Goal: Task Accomplishment & Management: Manage account settings

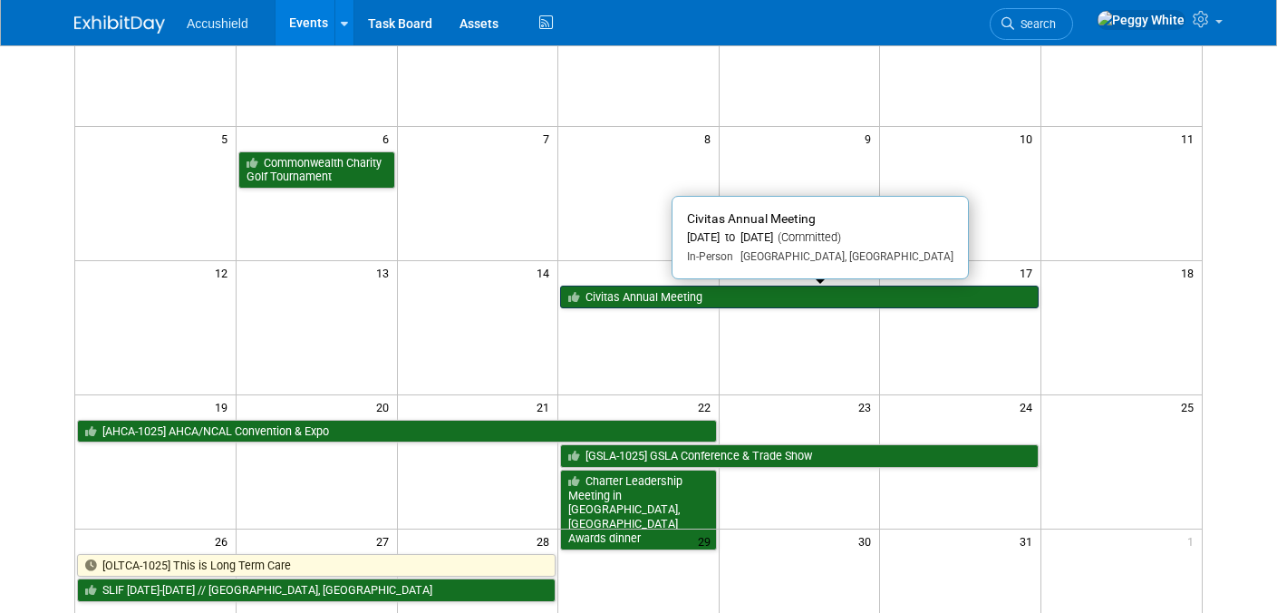
click at [667, 294] on link "Civitas Annual Meeting" at bounding box center [799, 297] width 478 height 24
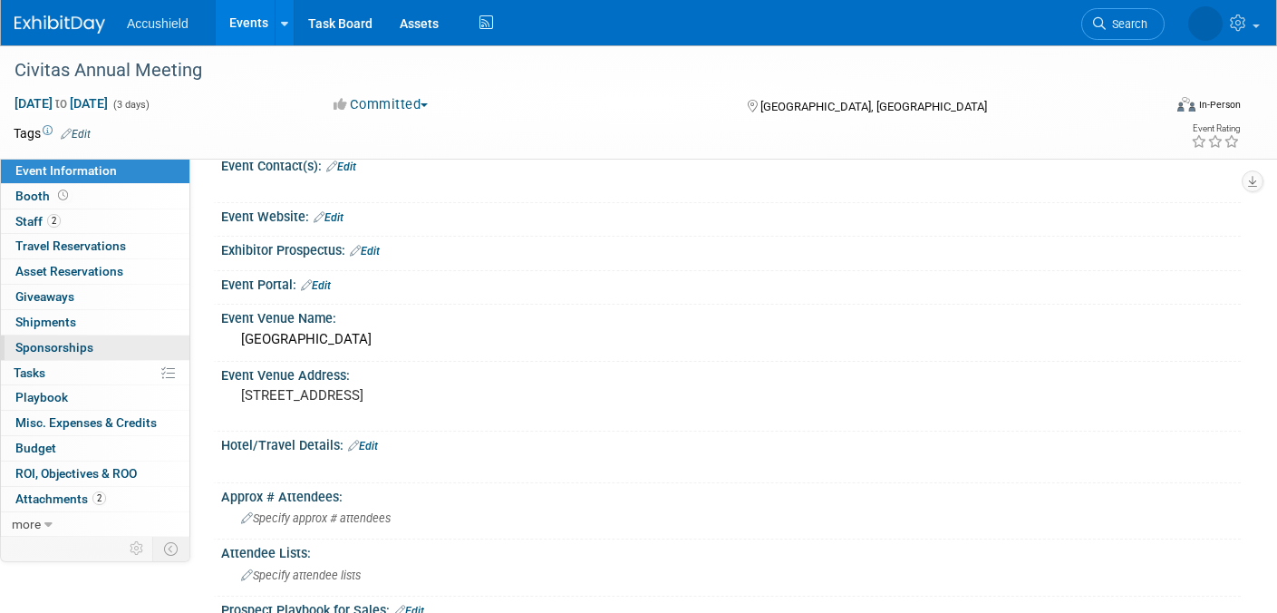
scroll to position [82, 0]
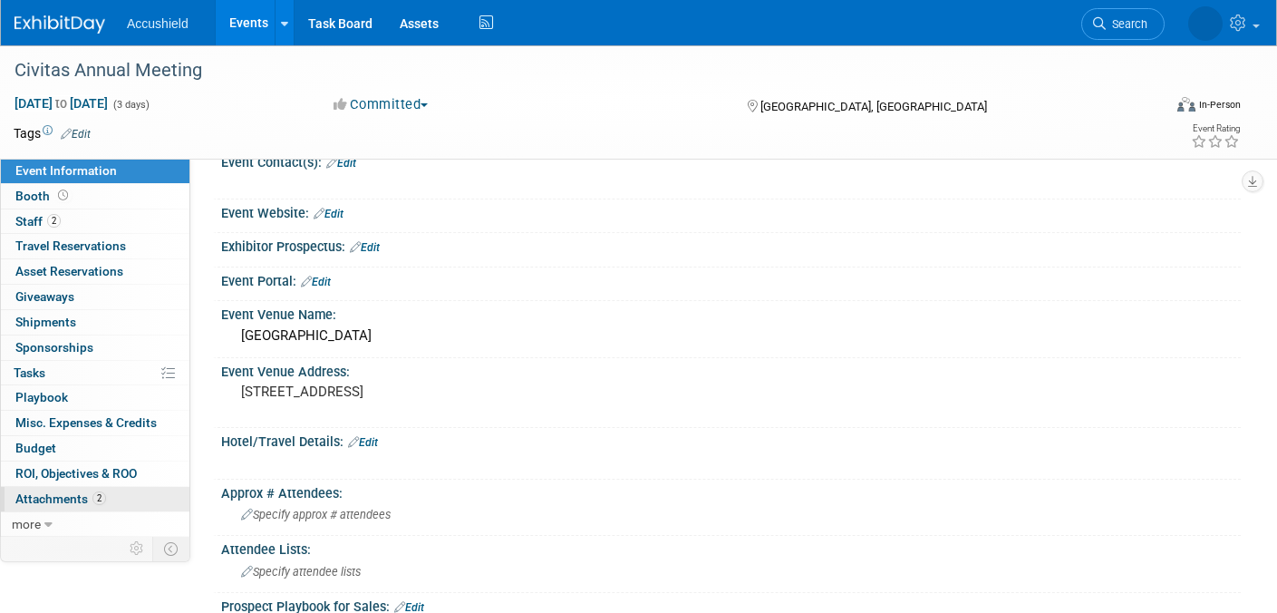
click at [68, 498] on span "Attachments 2" at bounding box center [60, 498] width 91 height 14
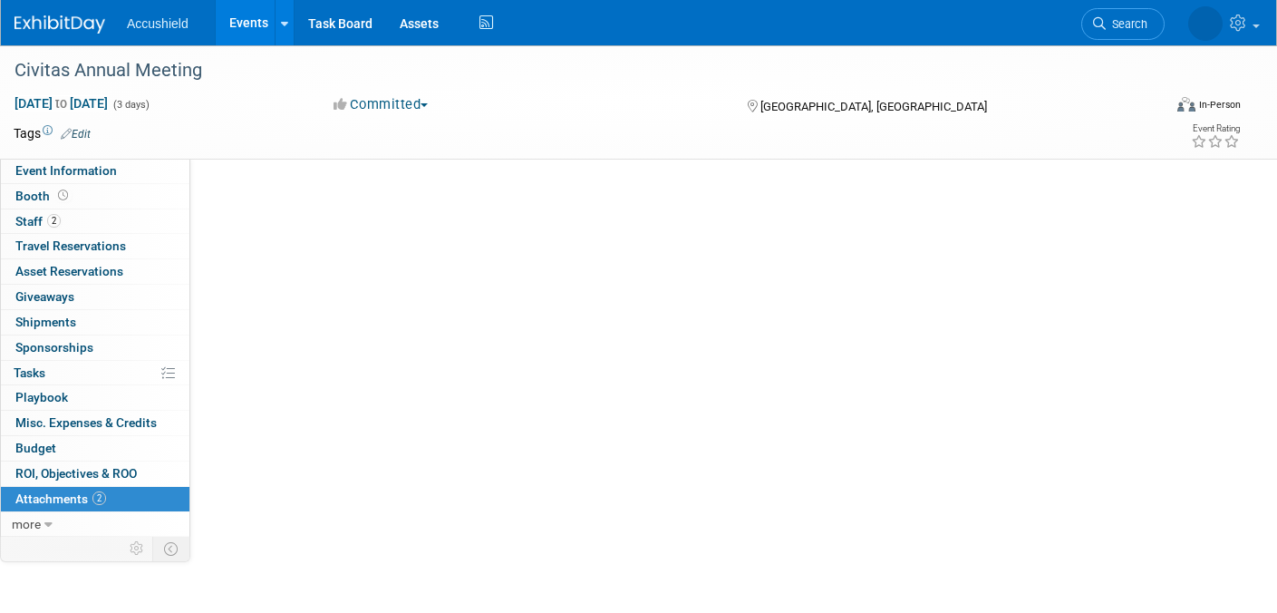
scroll to position [0, 0]
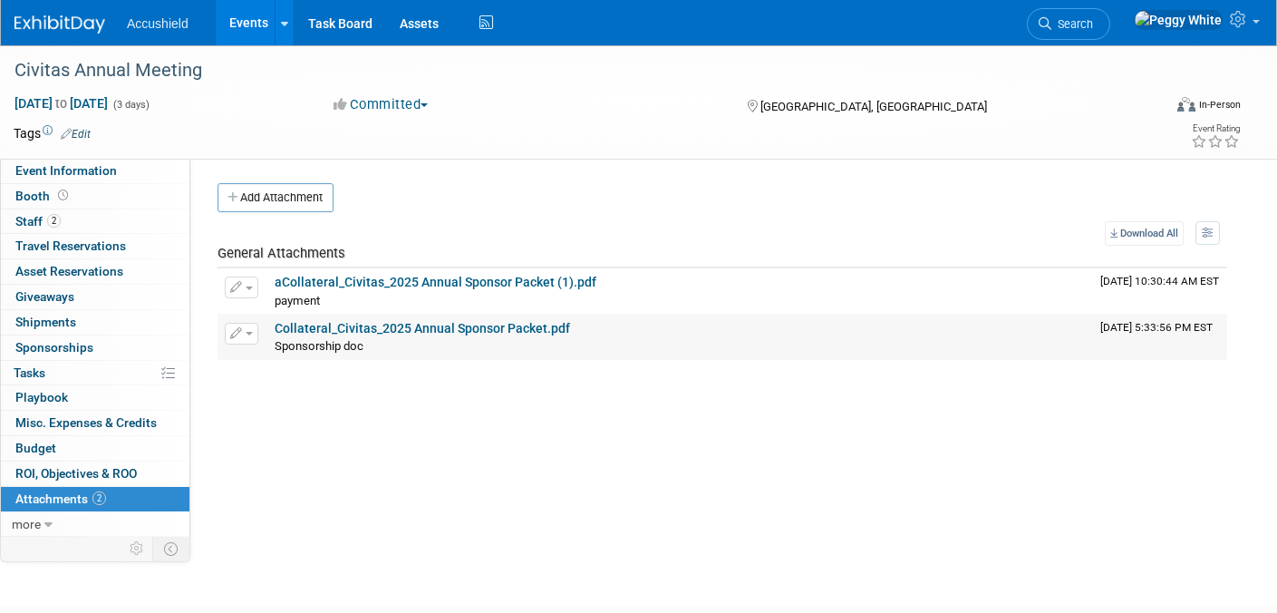
click at [375, 326] on link "Collateral_Civitas_2025 Annual Sponsor Packet.pdf" at bounding box center [422, 328] width 295 height 14
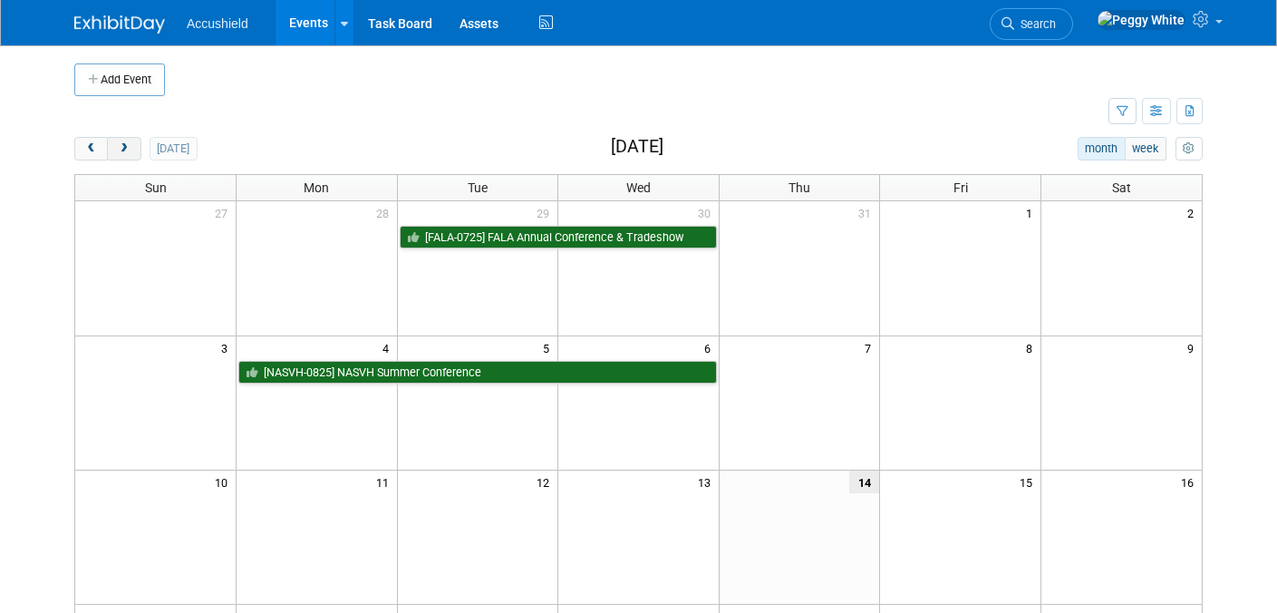
click at [126, 149] on span "next" at bounding box center [124, 149] width 14 height 12
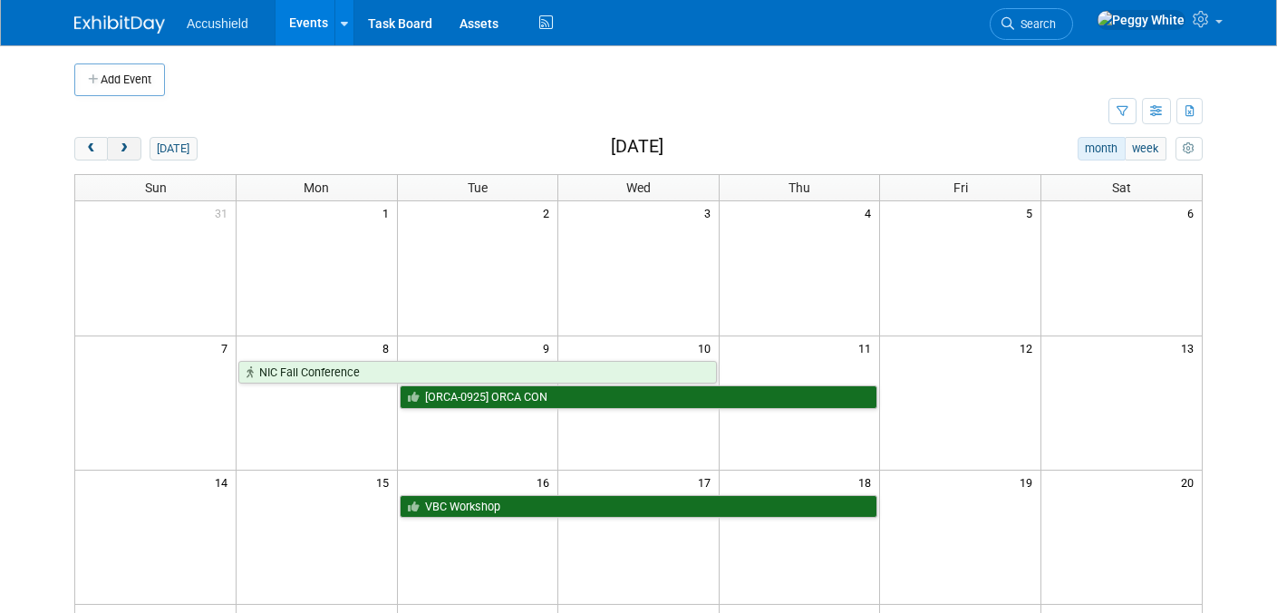
click at [125, 150] on span "next" at bounding box center [124, 149] width 14 height 12
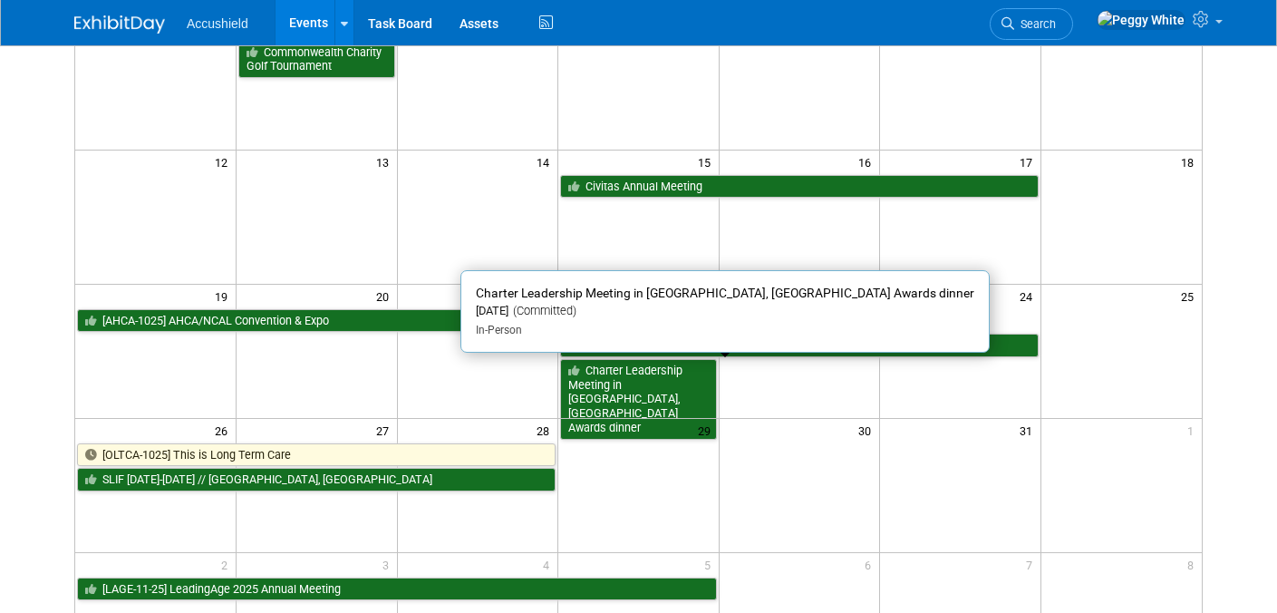
scroll to position [320, 0]
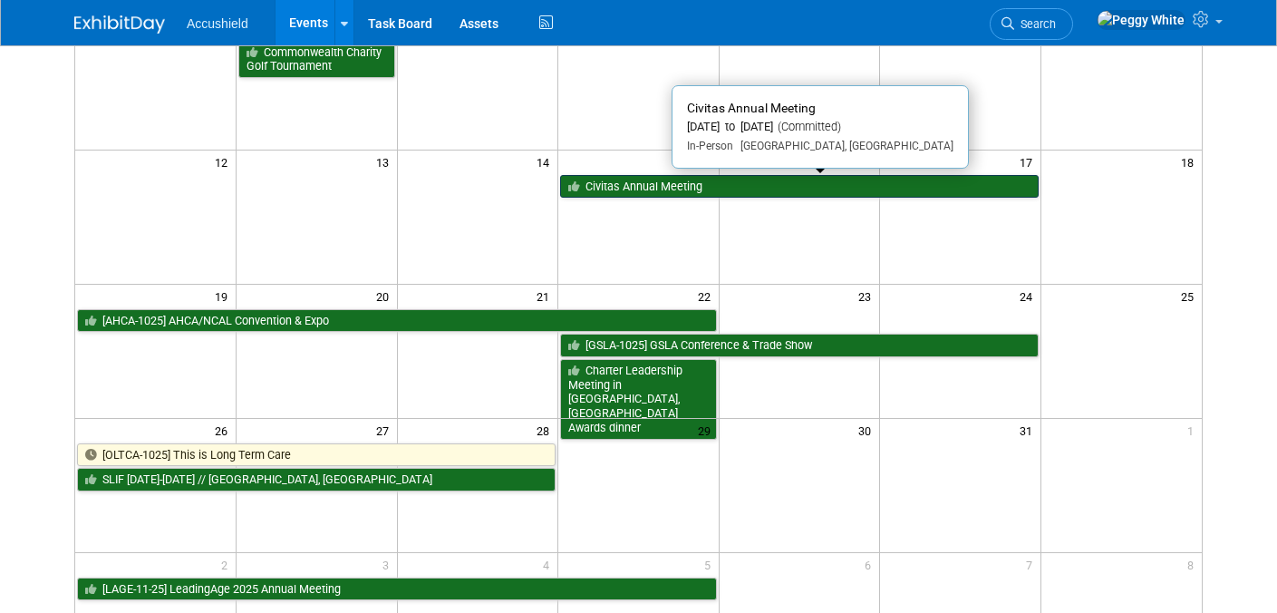
click at [739, 183] on link "Civitas Annual Meeting" at bounding box center [799, 187] width 478 height 24
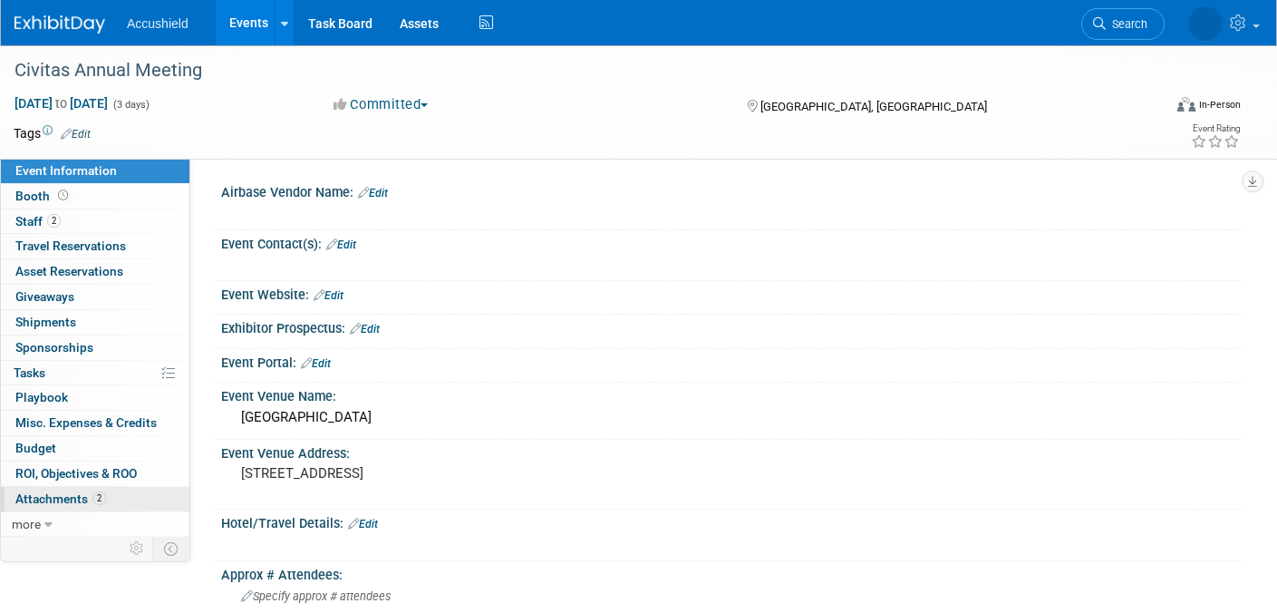
click at [63, 500] on span "Attachments 2" at bounding box center [60, 498] width 91 height 14
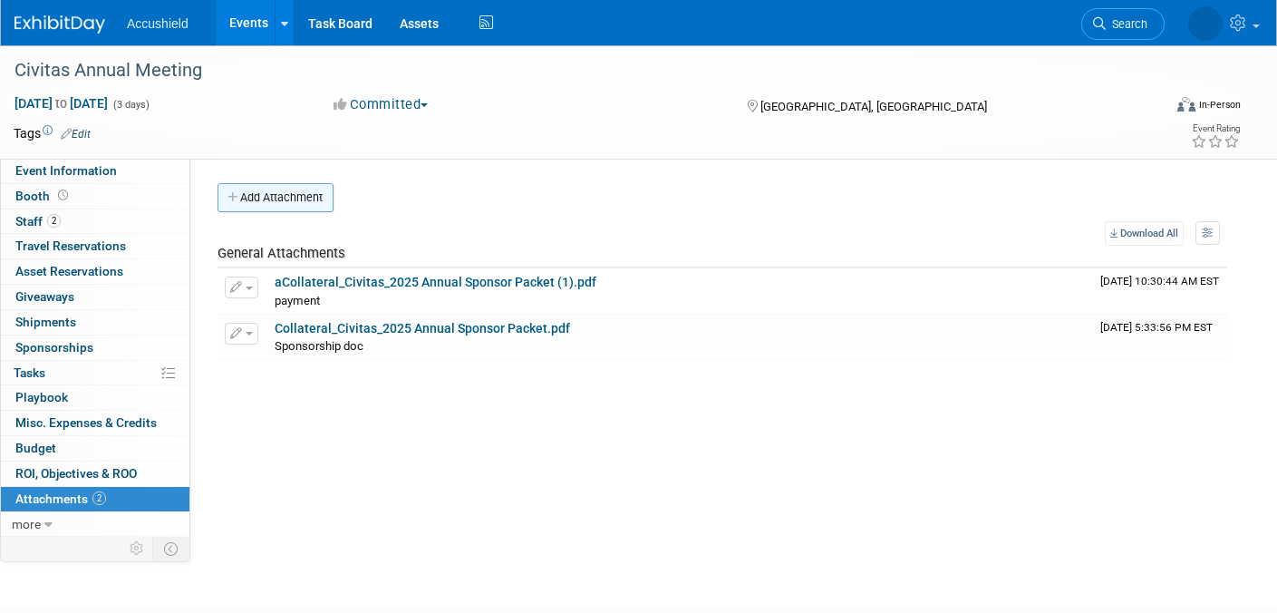
click at [265, 208] on button "Add Attachment" at bounding box center [275, 197] width 116 height 29
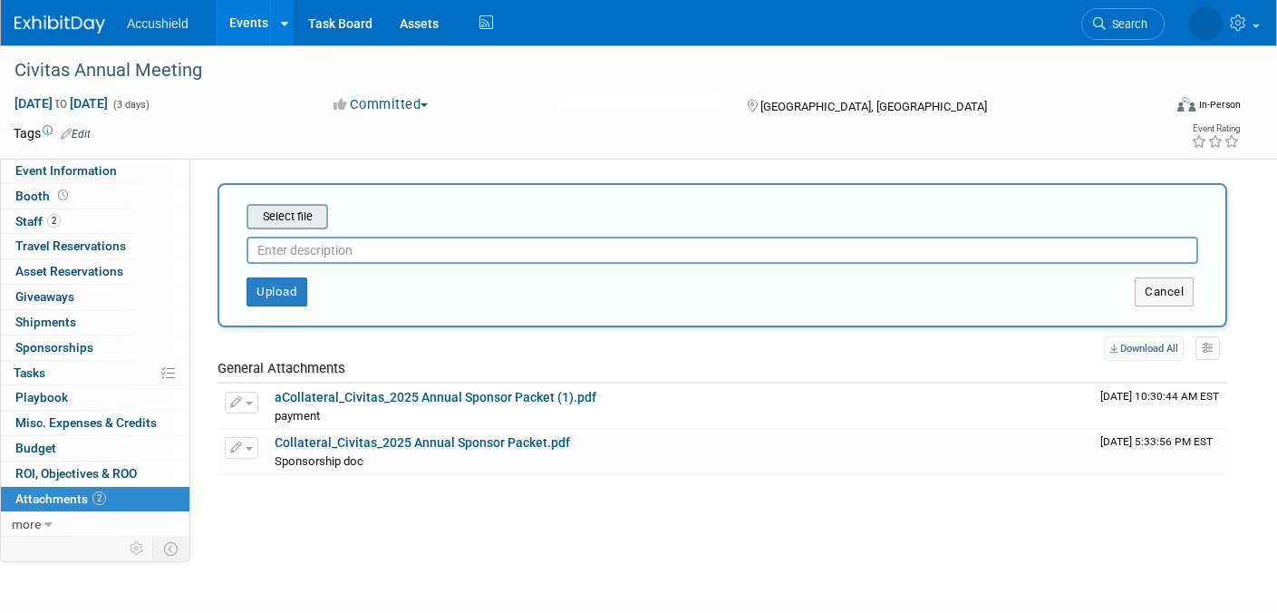
click at [289, 207] on input "file" at bounding box center [219, 217] width 216 height 22
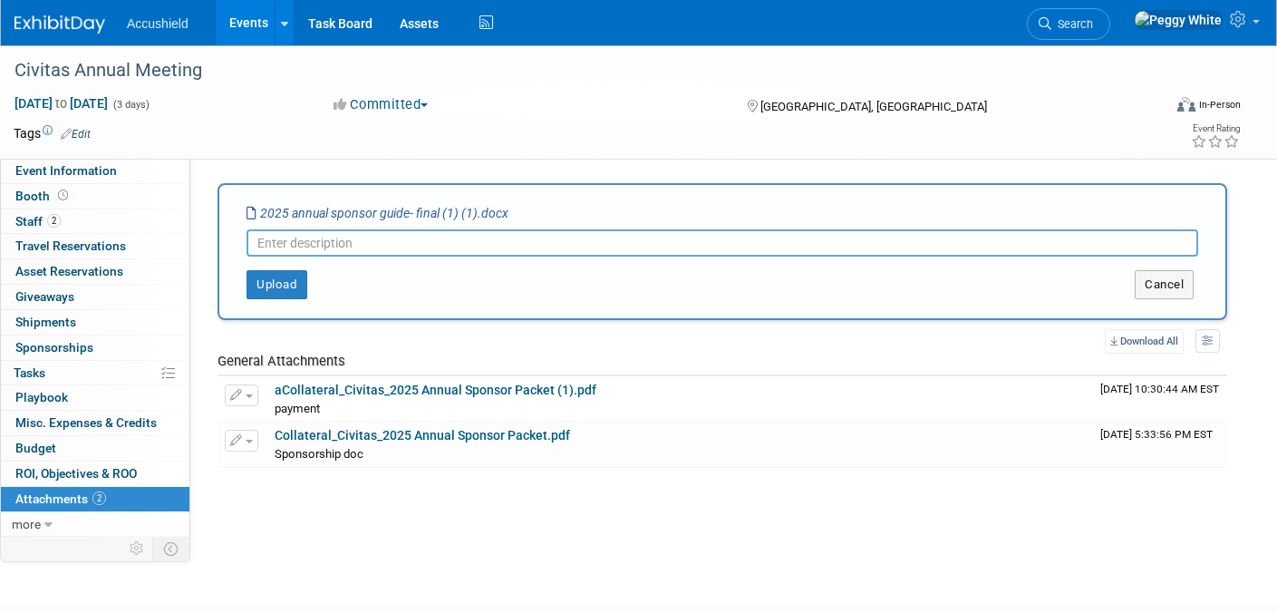
click at [325, 217] on icon "2025 annual sponsor guide- final (1) (1).docx" at bounding box center [377, 213] width 262 height 14
click at [275, 287] on button "Upload" at bounding box center [276, 284] width 61 height 29
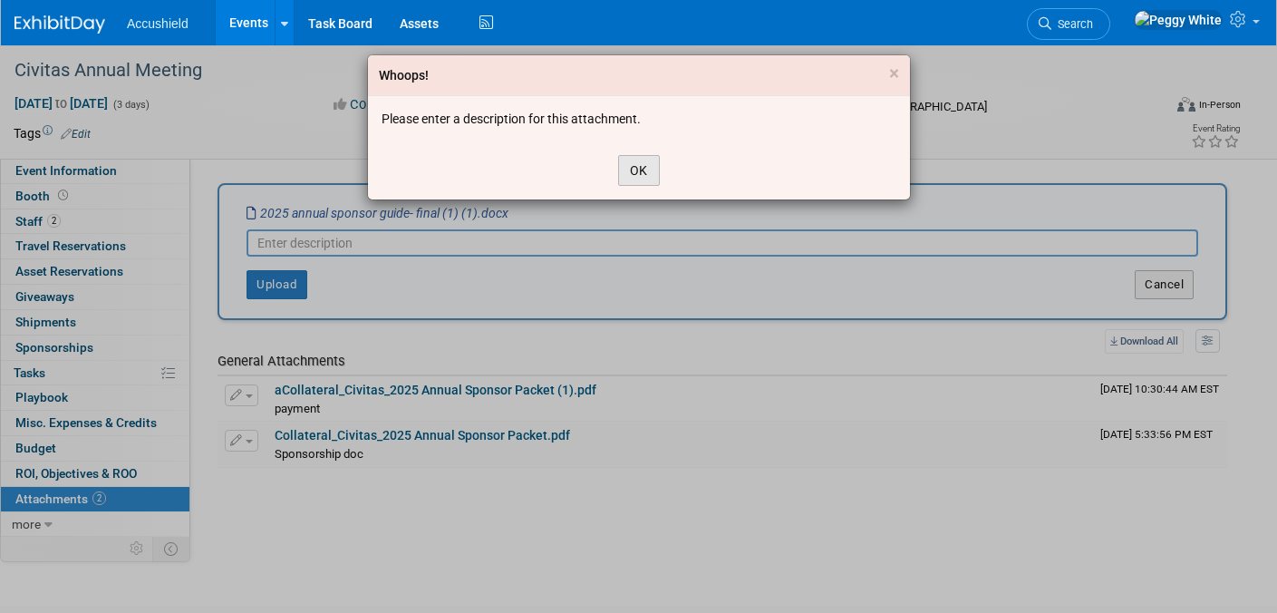
click at [634, 175] on button "OK" at bounding box center [639, 170] width 42 height 31
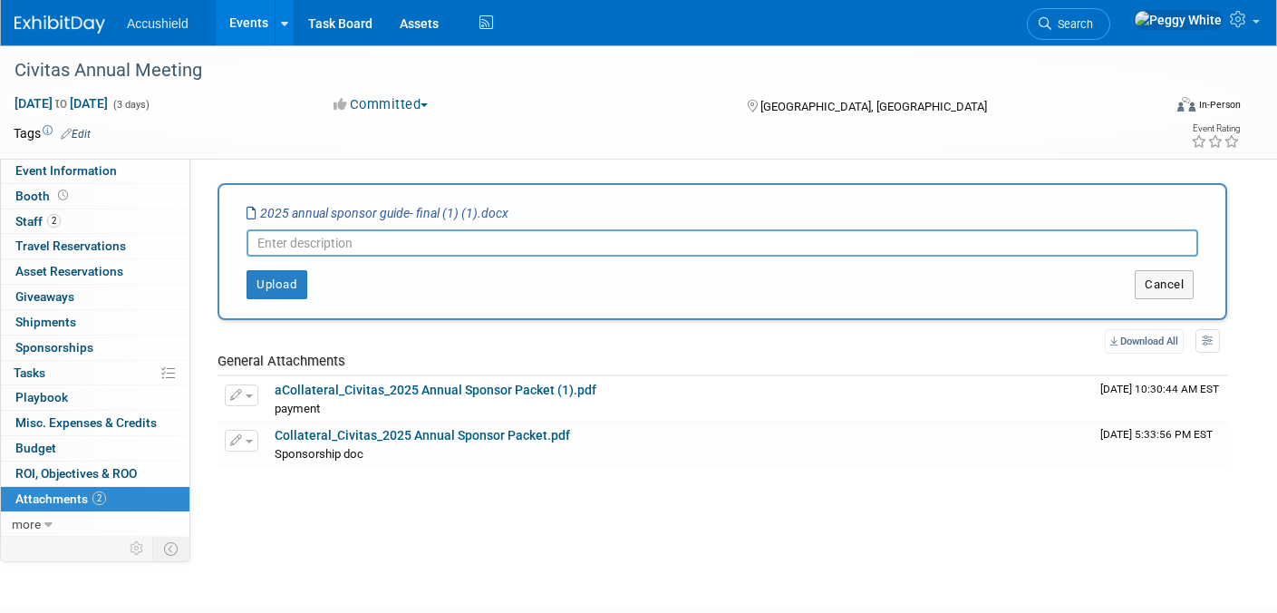
click at [275, 248] on input "text" at bounding box center [722, 242] width 952 height 27
paste input "Sponsor Guide"
type input "Sponsor Guide"
click at [276, 294] on button "Upload" at bounding box center [276, 284] width 61 height 29
